Goal: Task Accomplishment & Management: Manage account settings

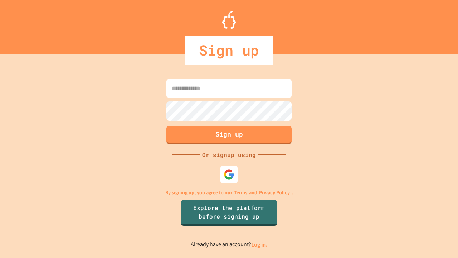
click at [260, 244] on link "Log in." at bounding box center [259, 245] width 16 height 8
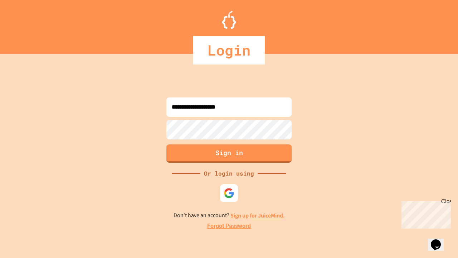
type input "**********"
